Goal: Transaction & Acquisition: Purchase product/service

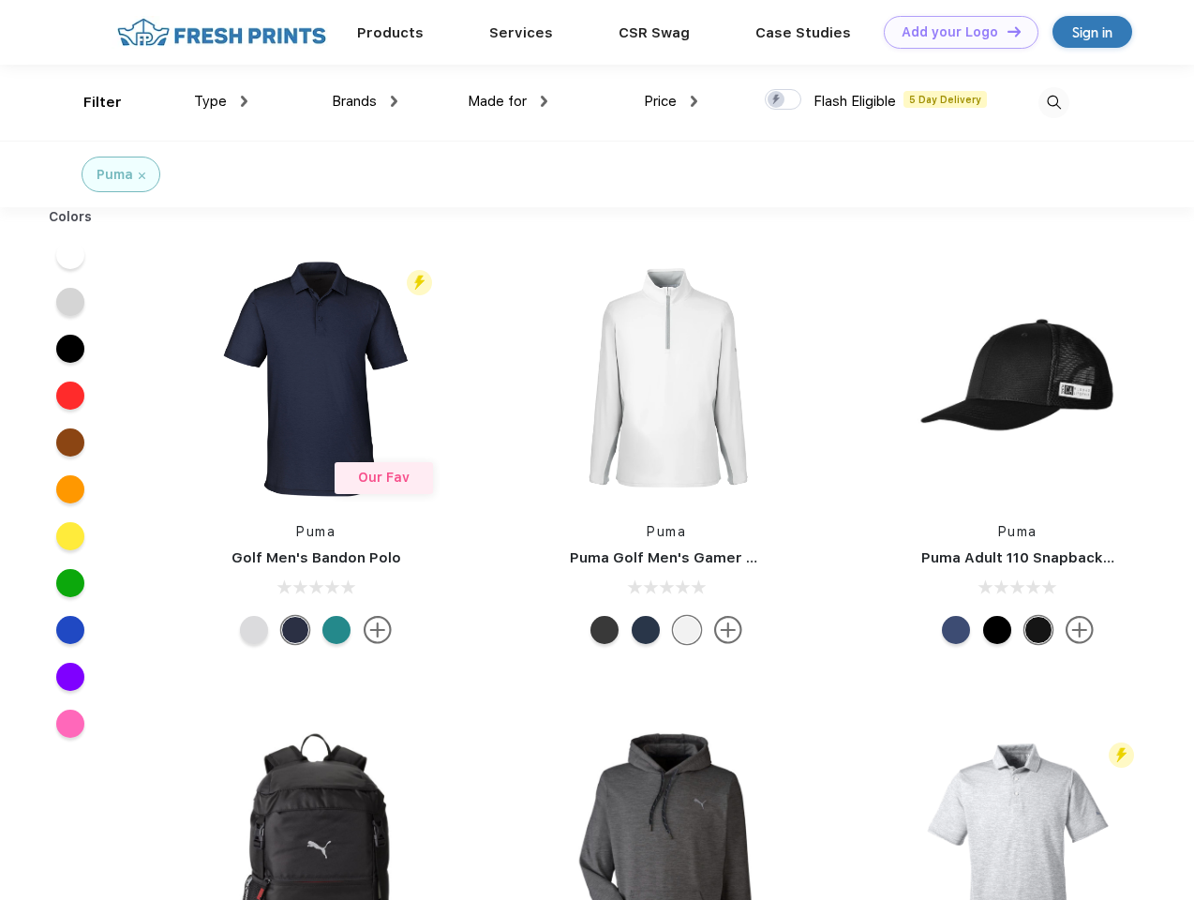
click at [954, 32] on link "Add your Logo Design Tool" at bounding box center [961, 32] width 155 height 33
click at [0, 0] on div "Design Tool" at bounding box center [0, 0] width 0 height 0
click at [1006, 31] on link "Add your Logo Design Tool" at bounding box center [961, 32] width 155 height 33
click at [90, 102] on div "Filter" at bounding box center [102, 103] width 38 height 22
click at [221, 101] on span "Type" at bounding box center [210, 101] width 33 height 17
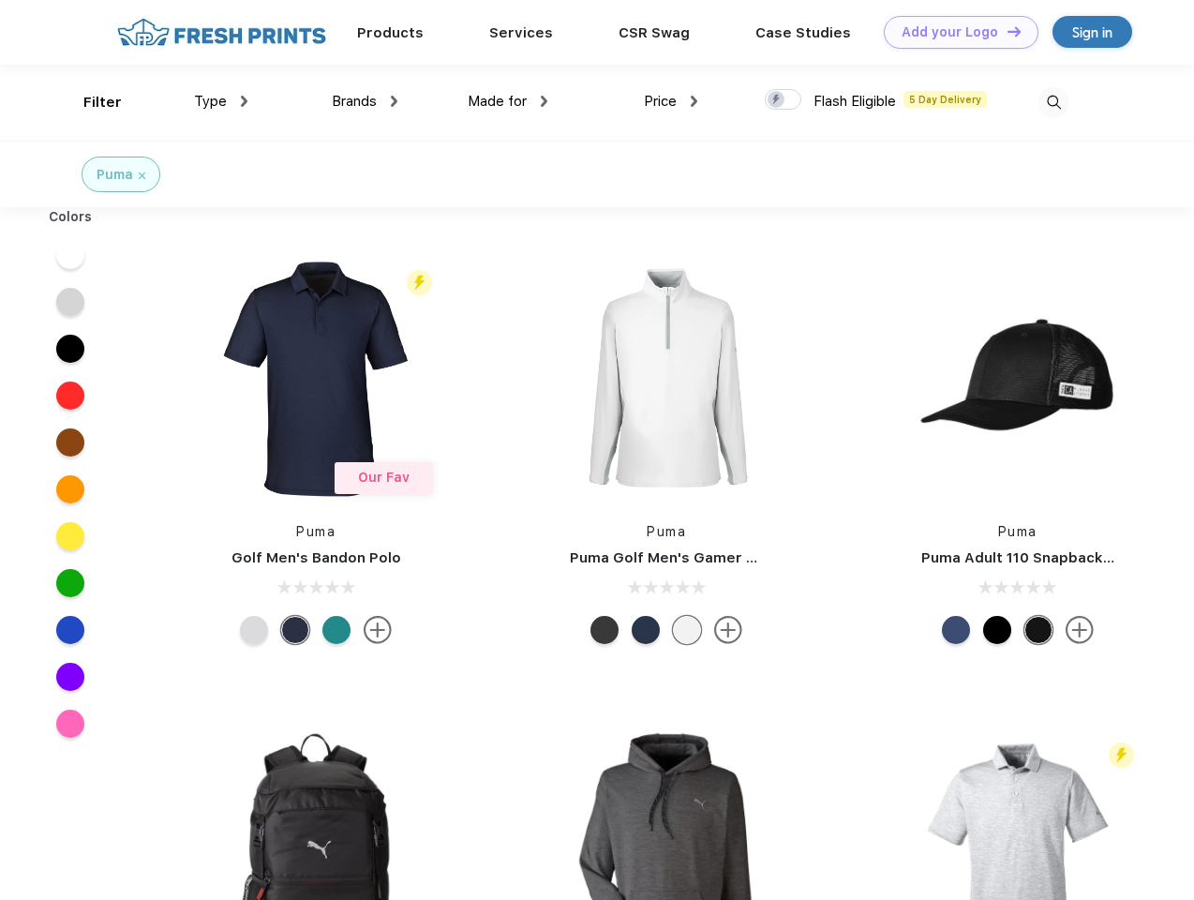
click at [365, 101] on span "Brands" at bounding box center [354, 101] width 45 height 17
click at [508, 101] on span "Made for" at bounding box center [497, 101] width 59 height 17
click at [671, 101] on span "Price" at bounding box center [660, 101] width 33 height 17
click at [783, 100] on div at bounding box center [783, 99] width 37 height 21
click at [777, 100] on input "checkbox" at bounding box center [771, 94] width 12 height 12
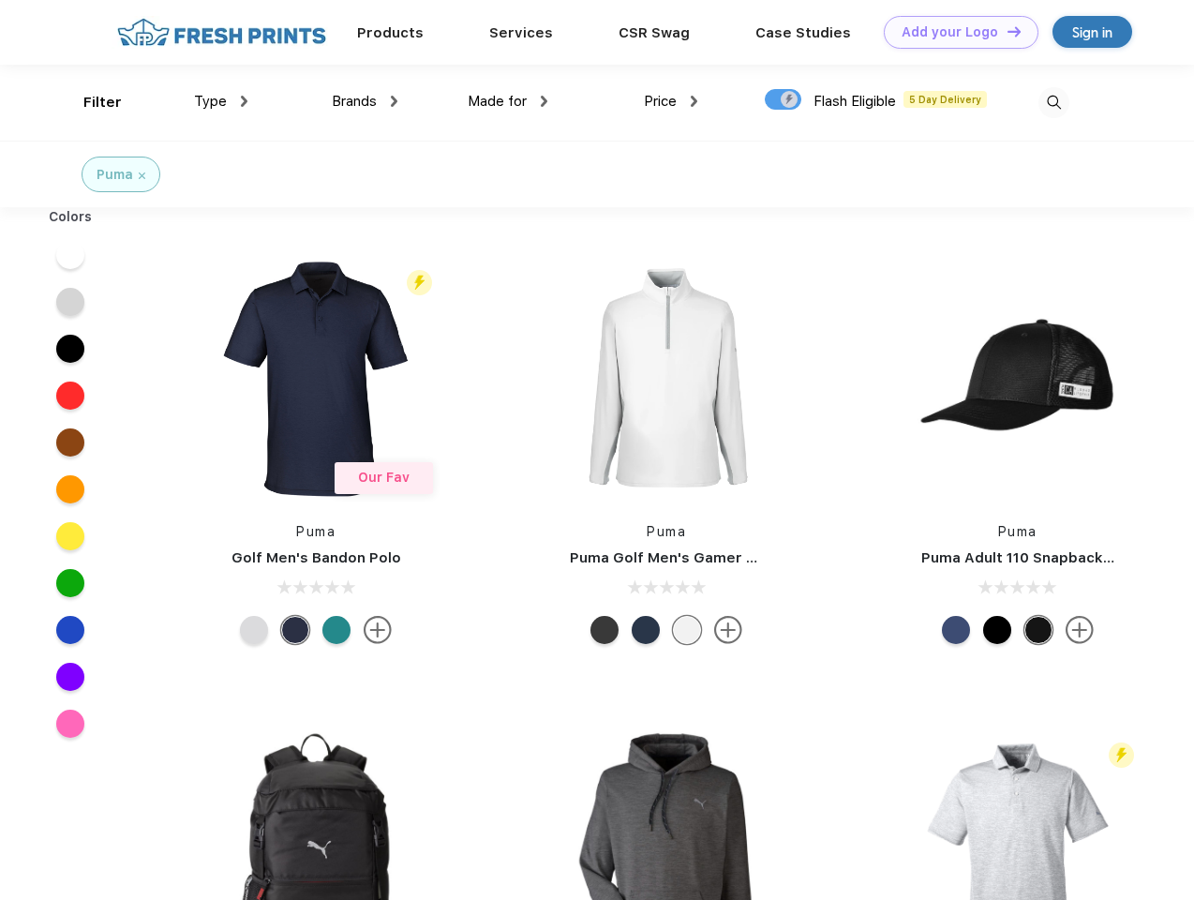
click at [1053, 102] on img at bounding box center [1053, 102] width 31 height 31
